Goal: Information Seeking & Learning: Learn about a topic

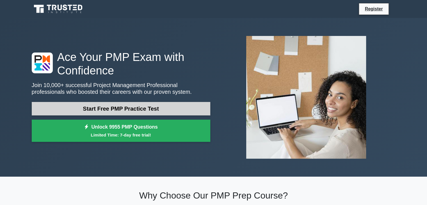
click at [103, 112] on link "Start Free PMP Practice Test" at bounding box center [121, 108] width 179 height 13
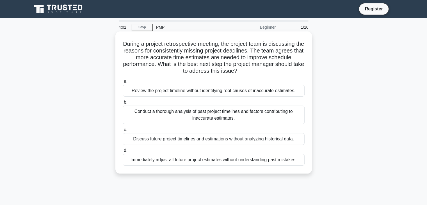
click at [196, 113] on div "Conduct a thorough analysis of past project timelines and factors contributing …" at bounding box center [214, 115] width 182 height 19
click at [123, 104] on input "b. Conduct a thorough analysis of past project timelines and factors contributi…" at bounding box center [123, 103] width 0 height 4
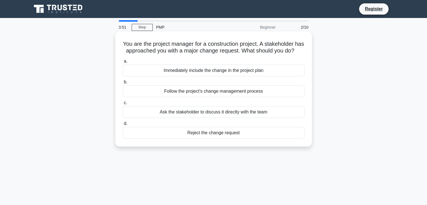
click at [207, 97] on div "Follow the project's change management process" at bounding box center [214, 91] width 182 height 12
click at [123, 84] on input "b. Follow the project's change management process" at bounding box center [123, 82] width 0 height 4
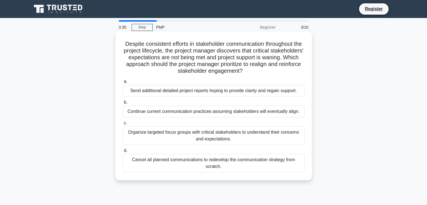
click at [190, 135] on div "Organize targeted focus groups with critical stakeholders to understand their c…" at bounding box center [214, 135] width 182 height 19
click at [123, 125] on input "c. Organize targeted focus groups with critical stakeholders to understand thei…" at bounding box center [123, 123] width 0 height 4
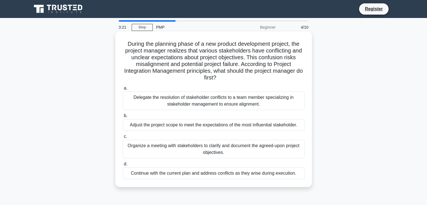
click at [209, 147] on div "Organize a meeting with stakeholders to clarify and document the agreed-upon pr…" at bounding box center [214, 149] width 182 height 19
click at [123, 139] on input "c. Organize a meeting with stakeholders to clarify and document the agreed-upon…" at bounding box center [123, 137] width 0 height 4
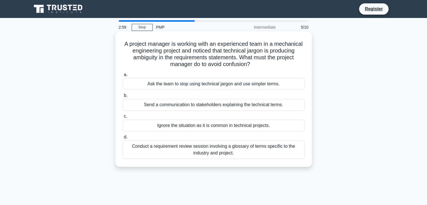
click at [227, 148] on div "Conduct a requirement review session involving a glossary of terms specific to …" at bounding box center [214, 150] width 182 height 19
click at [123, 139] on input "d. Conduct a requirement review session involving a glossary of terms specific …" at bounding box center [123, 137] width 0 height 4
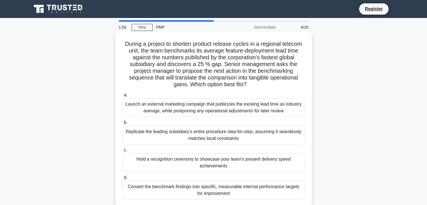
click at [216, 190] on div "Convert the benchmark findings into specific, measurable internal performance t…" at bounding box center [214, 190] width 182 height 19
click at [123, 180] on input "d. Convert the benchmark findings into specific, measurable internal performanc…" at bounding box center [123, 178] width 0 height 4
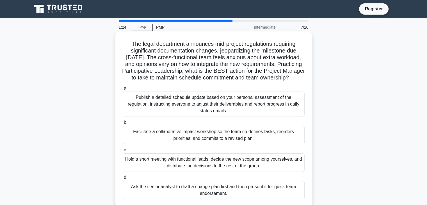
click at [218, 138] on div "Facilitate a collaborative impact workshop so the team co-defines tasks, reorde…" at bounding box center [214, 135] width 182 height 19
click at [123, 124] on input "b. Facilitate a collaborative impact workshop so the team co-defines tasks, reo…" at bounding box center [123, 123] width 0 height 4
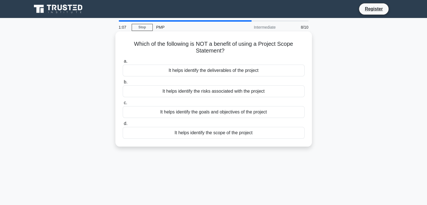
click at [203, 91] on div "It helps identify the risks associated with the project" at bounding box center [214, 91] width 182 height 12
click at [123, 84] on input "b. It helps identify the risks associated with the project" at bounding box center [123, 82] width 0 height 4
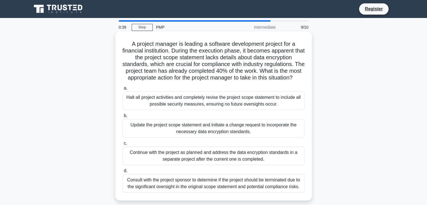
click at [211, 135] on div "Update the project scope statement and initiate a change request to incorporate…" at bounding box center [214, 128] width 182 height 19
click at [123, 118] on input "b. Update the project scope statement and initiate a change request to incorpor…" at bounding box center [123, 116] width 0 height 4
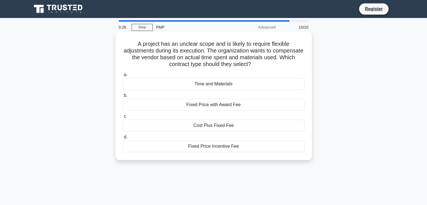
click at [207, 85] on div "Time and Materials" at bounding box center [214, 84] width 182 height 12
click at [123, 77] on input "a. Time and Materials" at bounding box center [123, 75] width 0 height 4
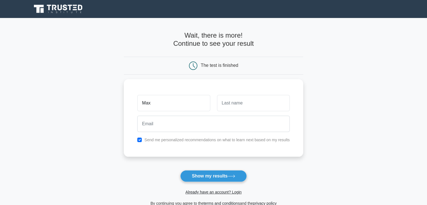
type input "Max"
type input "Barucha"
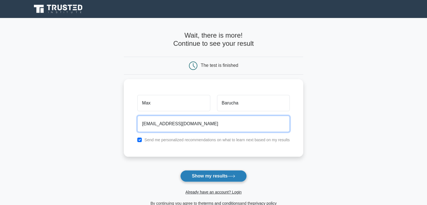
type input "rediff@rediffmail.com"
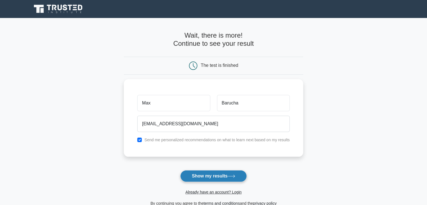
click at [204, 176] on button "Show my results" at bounding box center [213, 176] width 66 height 12
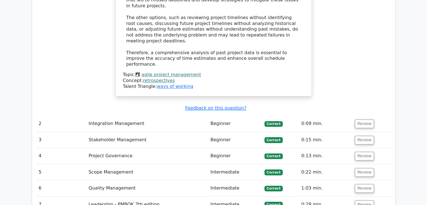
scroll to position [764, 0]
